Goal: Transaction & Acquisition: Purchase product/service

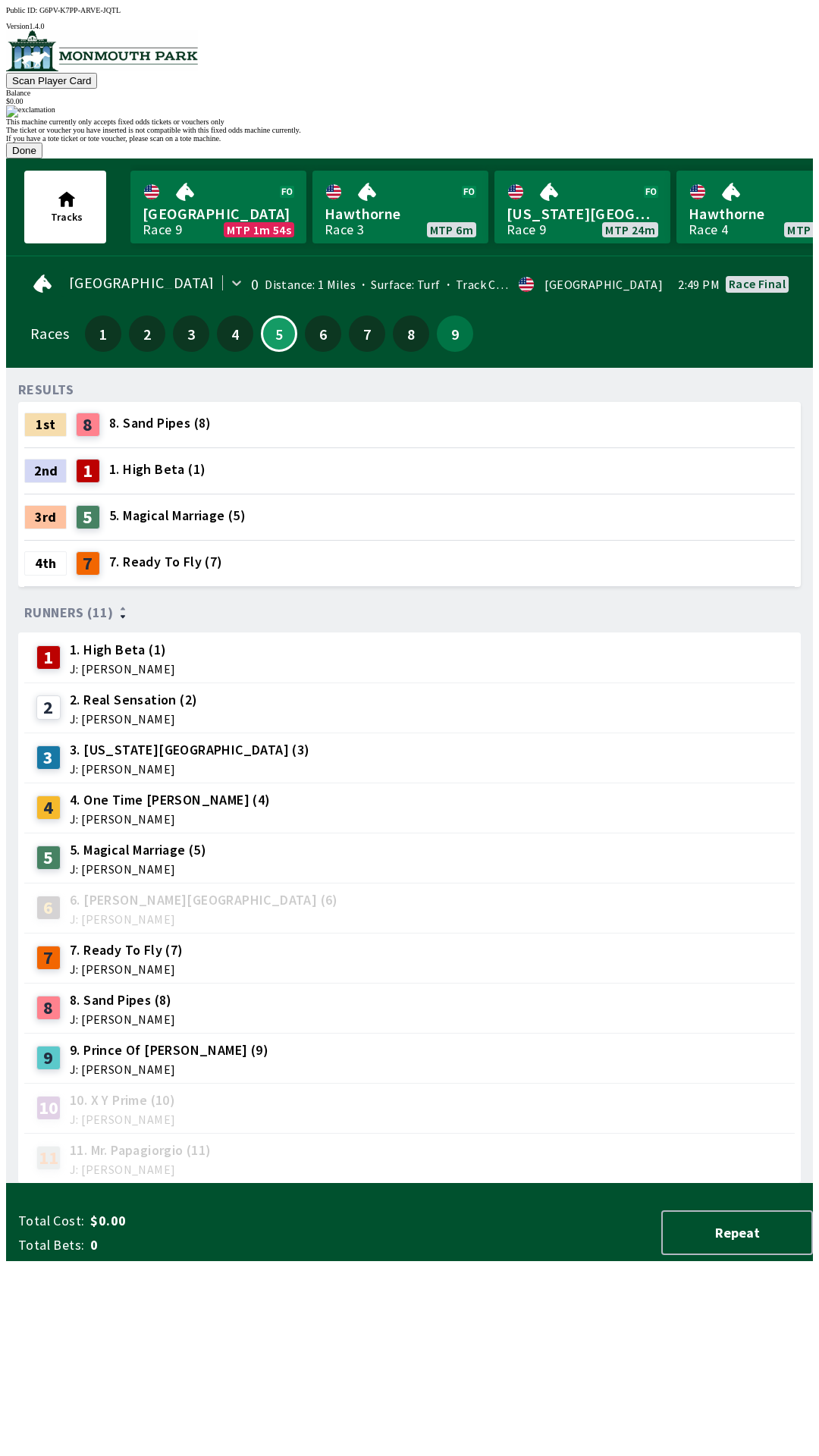
click at [404, 159] on div "This machine currently only accepts fixed odds tickets or vouchers only The tic…" at bounding box center [410, 132] width 807 height 53
click at [43, 159] on button "Done" at bounding box center [24, 150] width 36 height 16
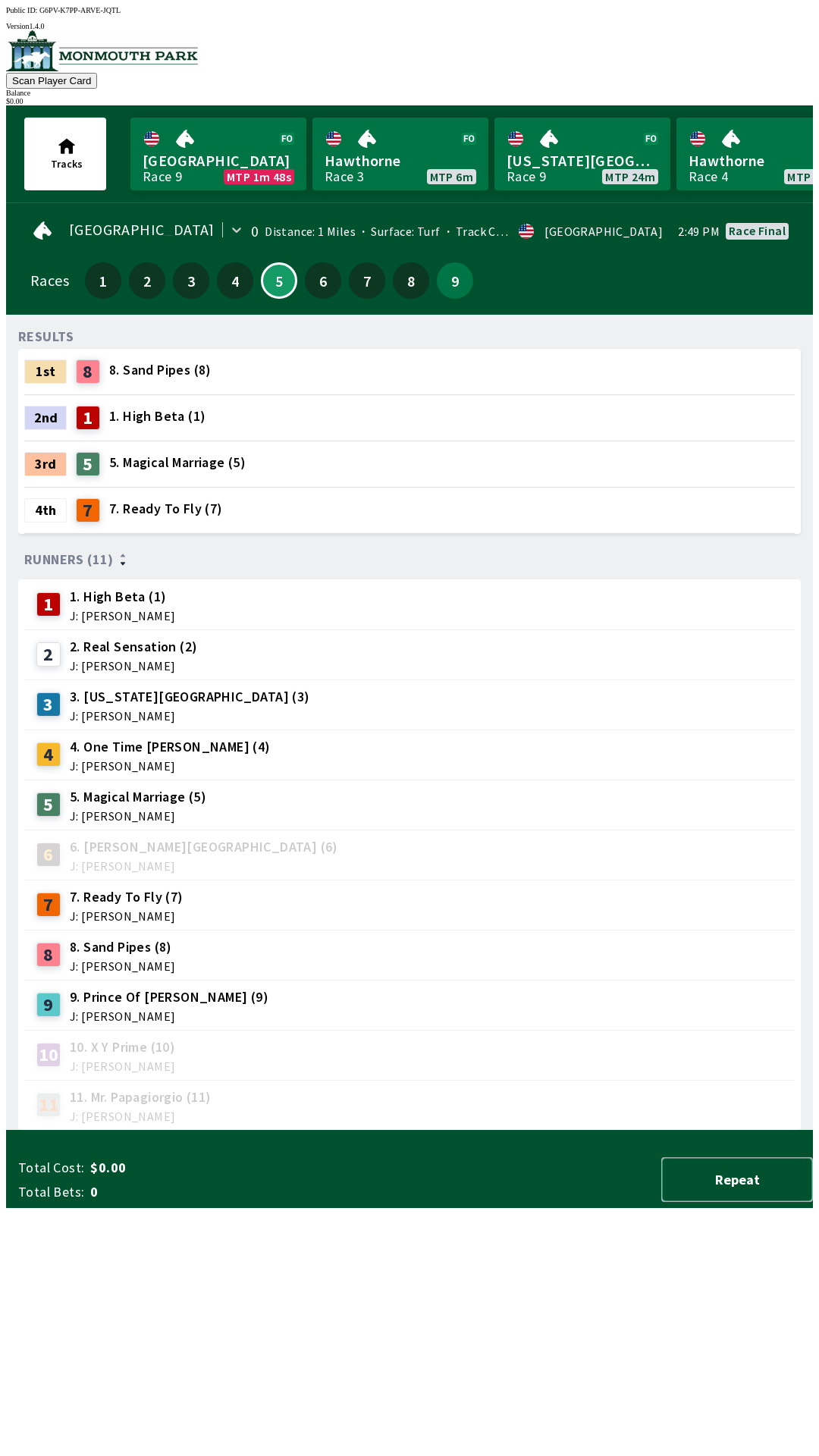
click at [734, 1202] on button "Repeat" at bounding box center [737, 1180] width 152 height 45
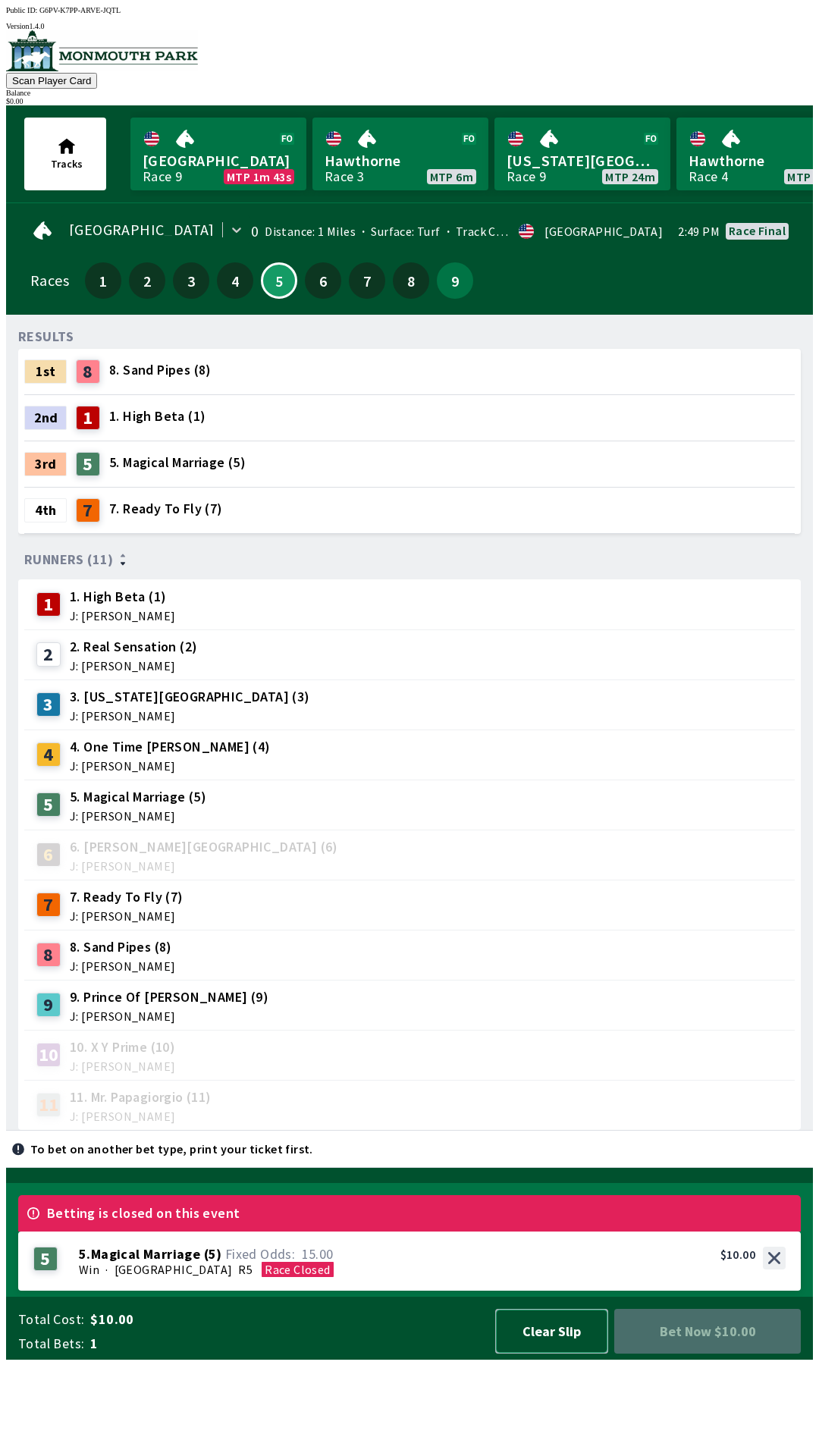
click at [554, 1353] on button "Clear Slip" at bounding box center [552, 1331] width 113 height 45
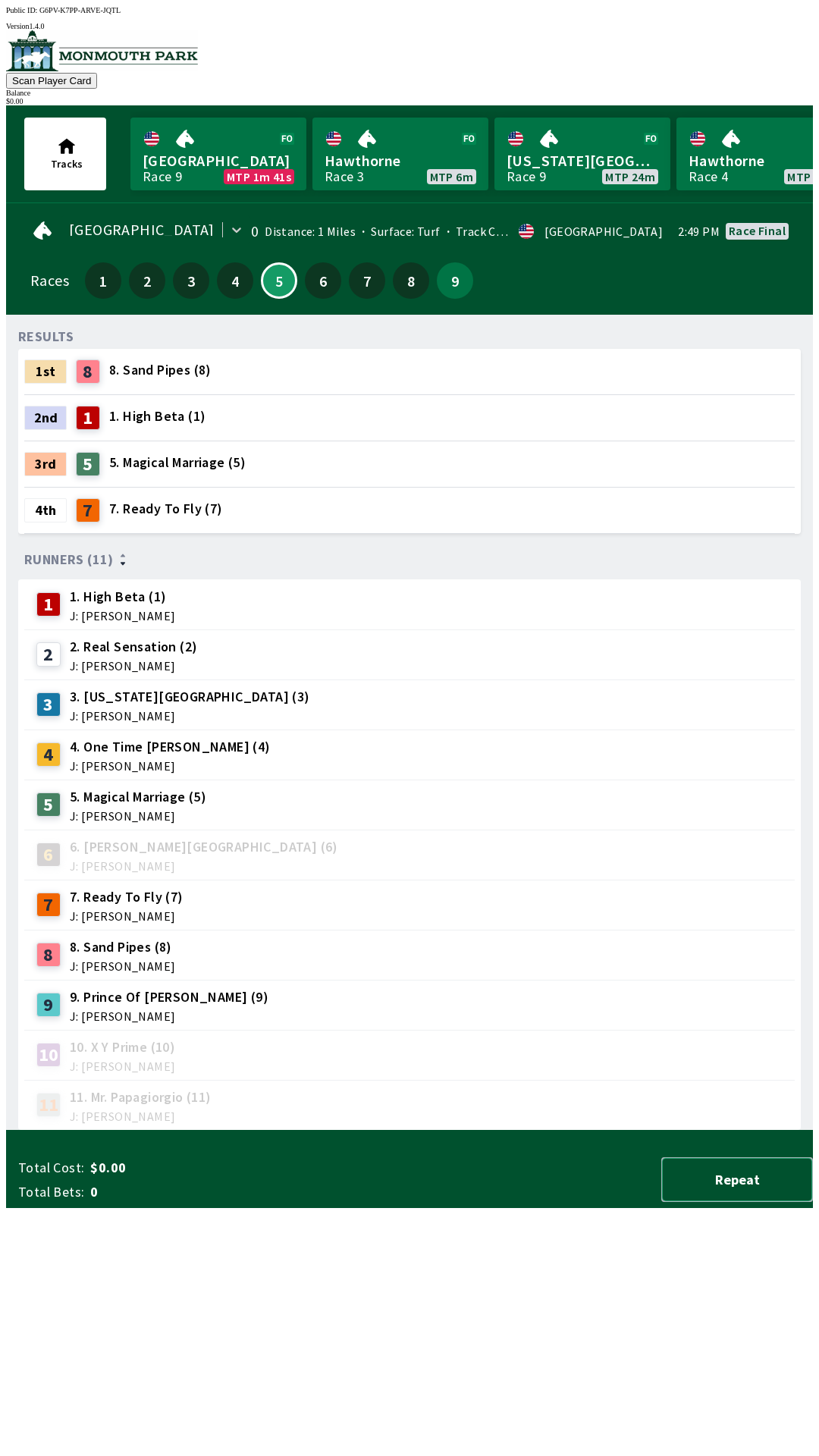
click at [722, 1202] on button "Repeat" at bounding box center [737, 1180] width 152 height 45
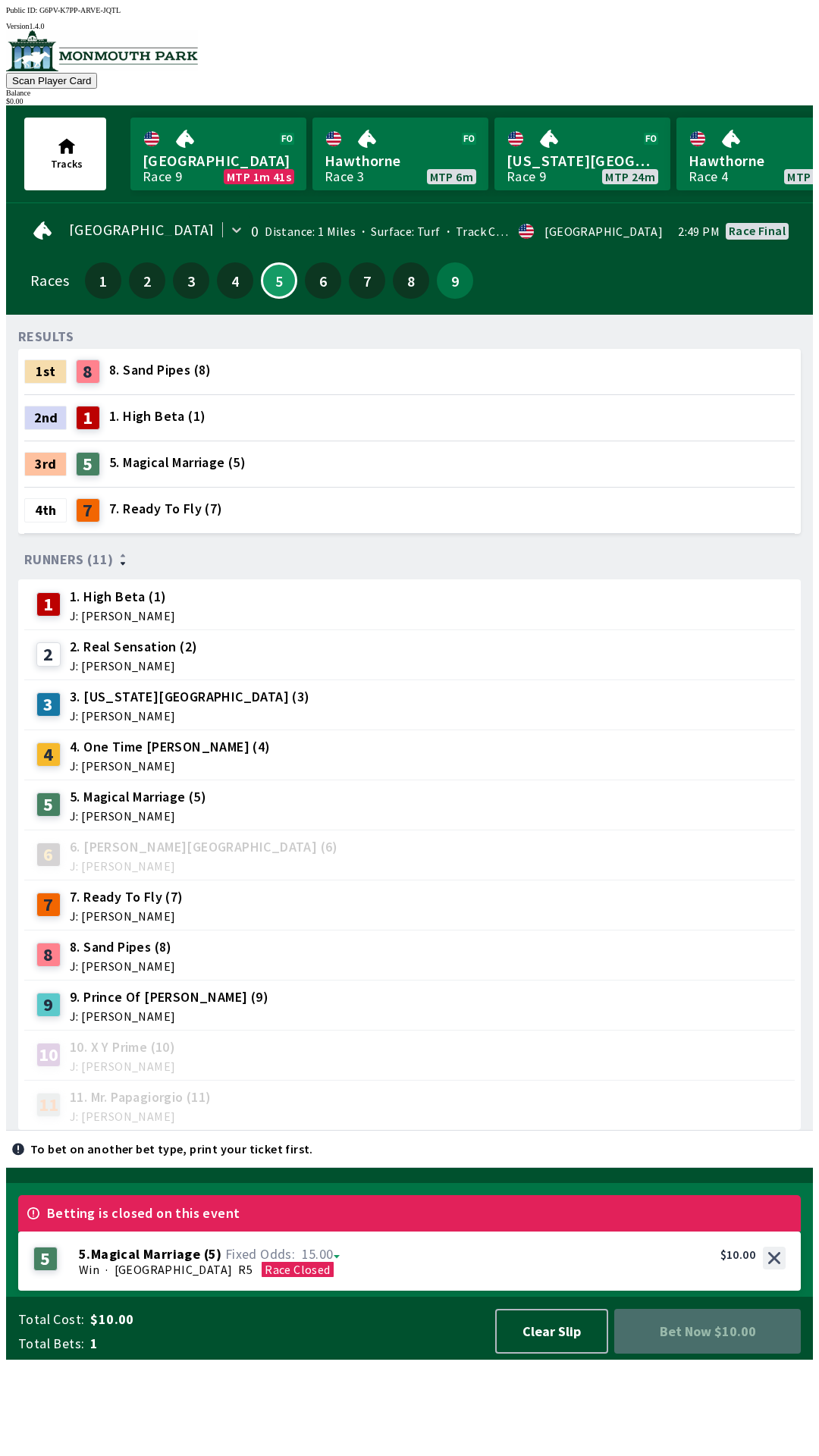
click at [735, 1341] on span "Bet Now $10.00" at bounding box center [707, 1331] width 162 height 20
click at [264, 1277] on span "Race Closed" at bounding box center [297, 1269] width 65 height 15
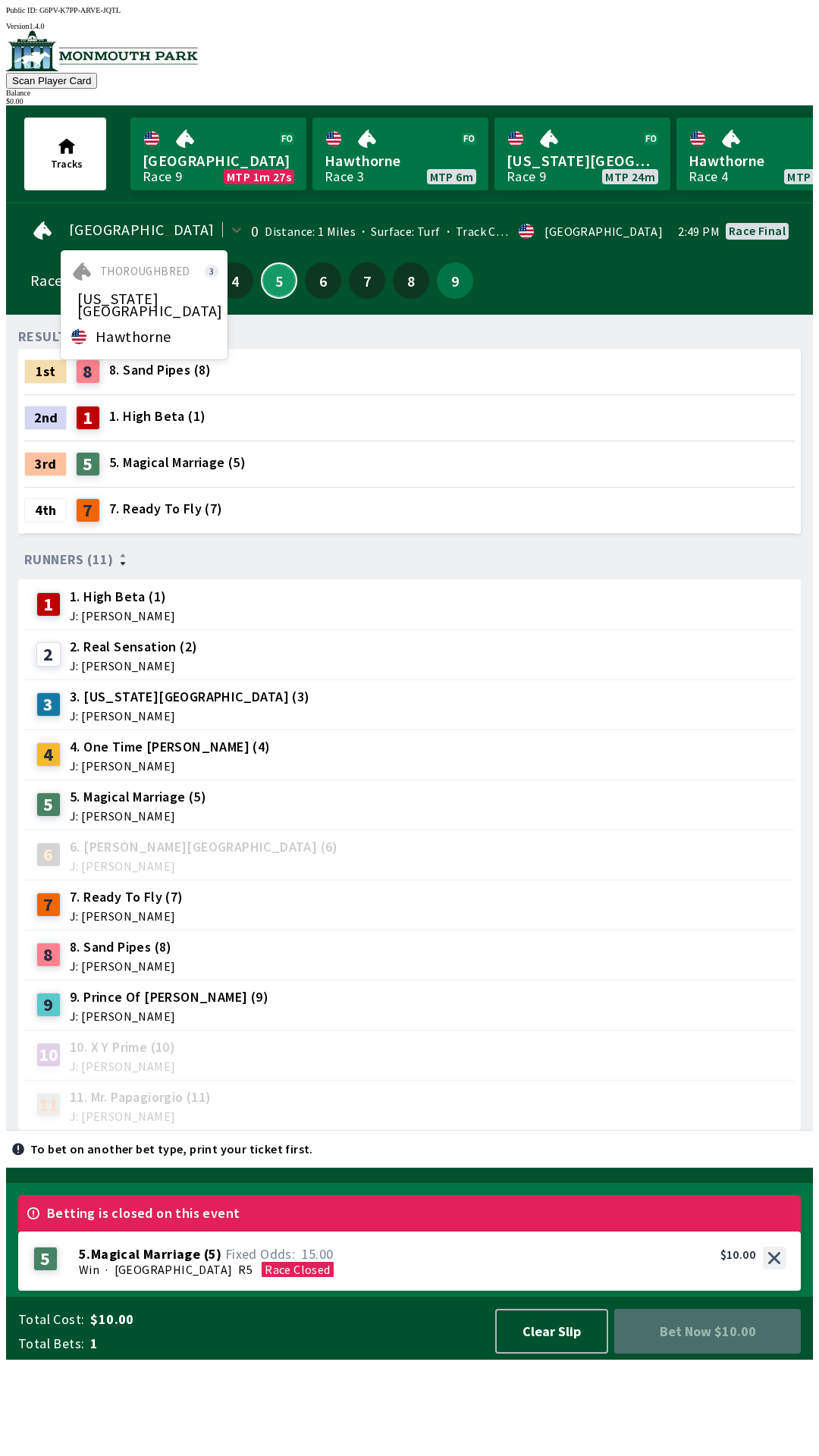
click at [263, 287] on button "5" at bounding box center [278, 280] width 36 height 36
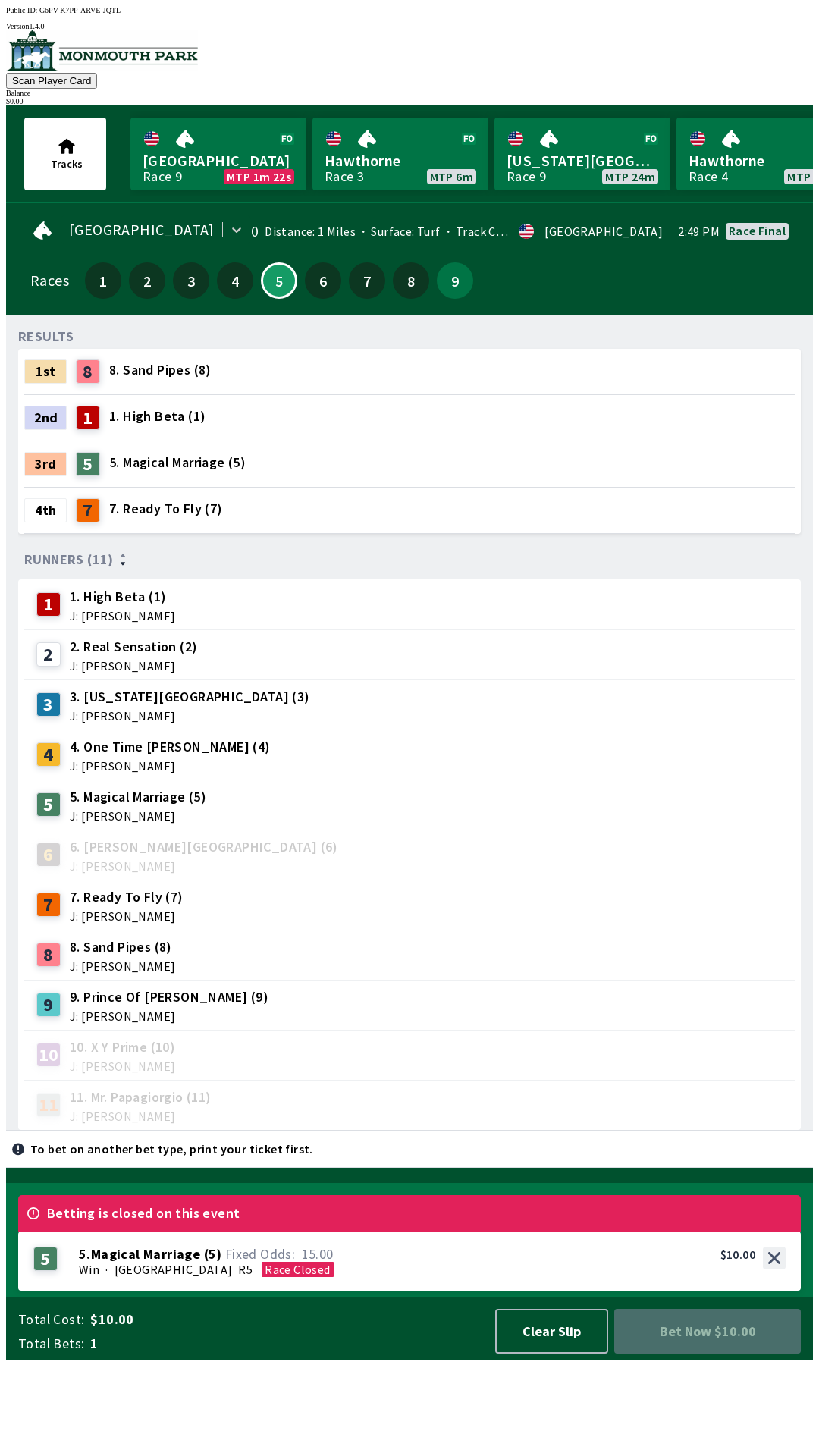
click at [709, 1341] on span "Bet Now $10.00" at bounding box center [707, 1331] width 162 height 20
click at [568, 1353] on button "Clear Slip" at bounding box center [552, 1331] width 113 height 45
